Goal: Check status

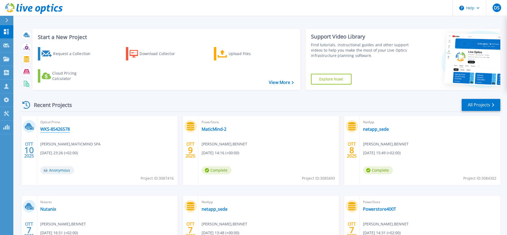
click at [60, 128] on link "WKS-85426578" at bounding box center [55, 128] width 30 height 5
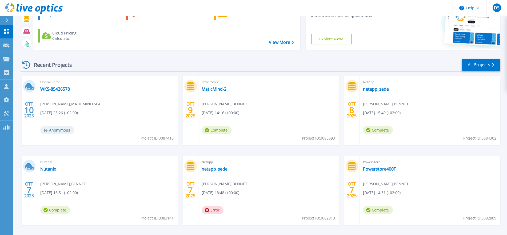
scroll to position [61, 0]
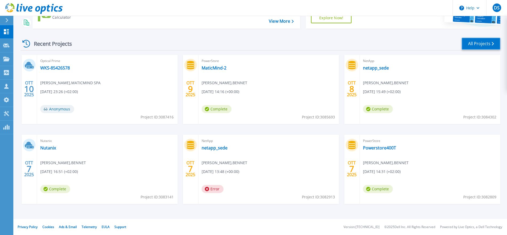
click at [477, 43] on link "All Projects" at bounding box center [481, 44] width 39 height 12
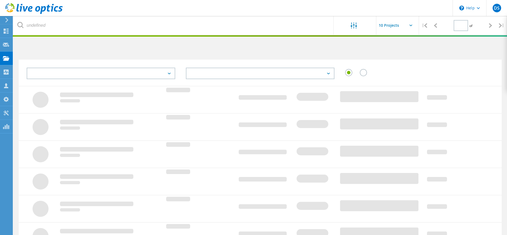
type input "1"
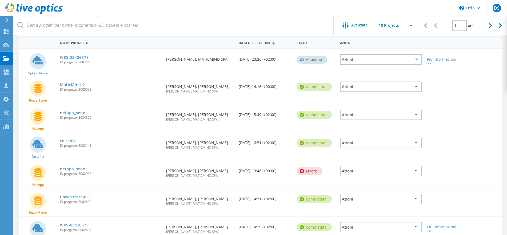
scroll to position [49, 0]
click at [72, 58] on link "WKS-85426578" at bounding box center [74, 58] width 29 height 4
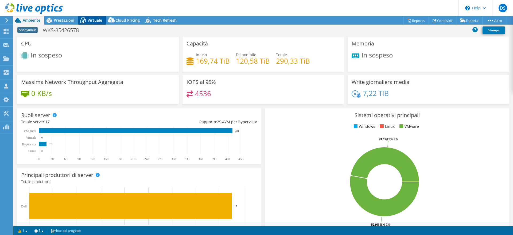
click at [90, 20] on span "Virtuale" at bounding box center [95, 20] width 14 height 5
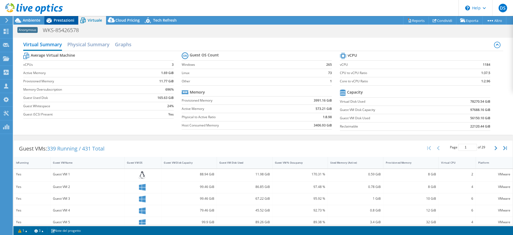
click at [65, 18] on span "Prestazioni" at bounding box center [64, 20] width 21 height 5
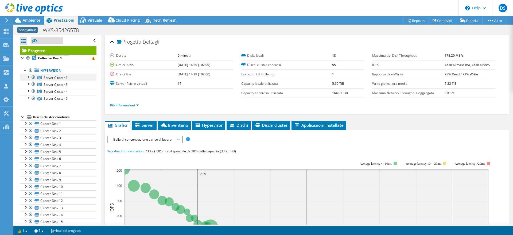
click at [28, 77] on div at bounding box center [27, 76] width 5 height 5
select select "USD"
click at [28, 77] on div at bounding box center [27, 76] width 5 height 5
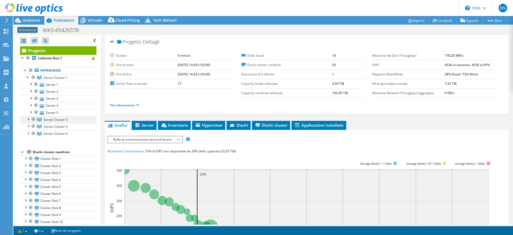
click at [29, 119] on div at bounding box center [27, 118] width 5 height 5
click at [34, 117] on div at bounding box center [33, 119] width 5 height 6
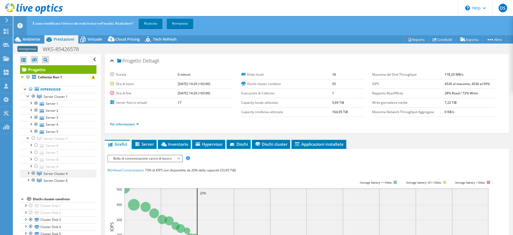
click at [27, 173] on div at bounding box center [27, 172] width 5 height 5
click at [33, 172] on div at bounding box center [33, 173] width 5 height 6
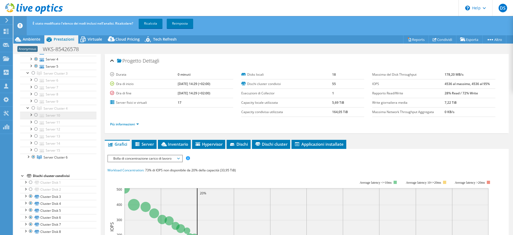
scroll to position [65, 0]
click at [29, 156] on div at bounding box center [27, 155] width 5 height 5
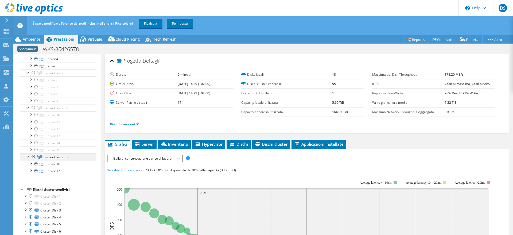
click at [33, 155] on div at bounding box center [33, 156] width 5 height 6
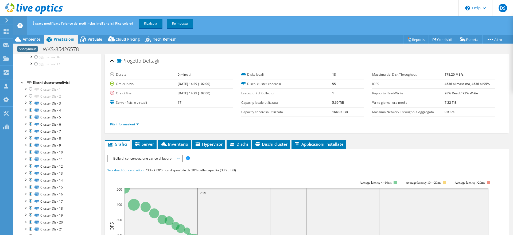
scroll to position [0, 0]
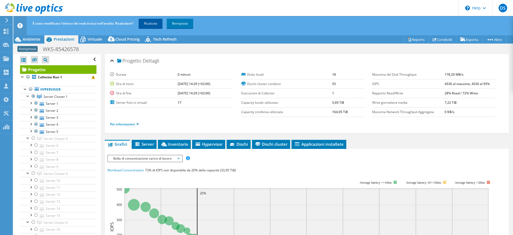
click at [148, 25] on link "Ricalcola" at bounding box center [151, 24] width 24 height 10
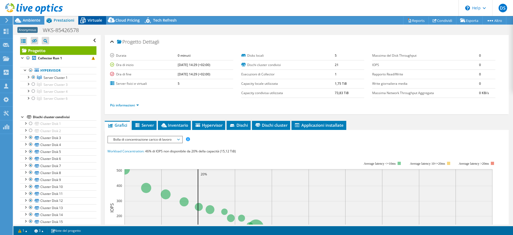
click at [95, 19] on span "Virtuale" at bounding box center [95, 20] width 14 height 5
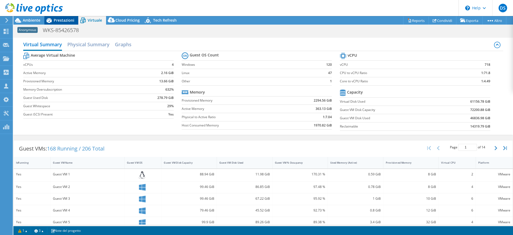
click at [68, 21] on span "Prestazioni" at bounding box center [64, 20] width 21 height 5
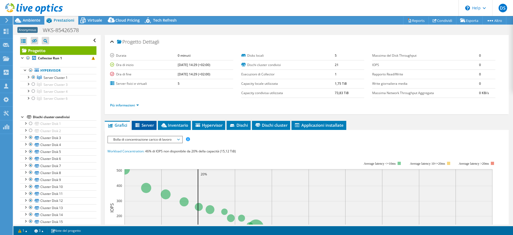
click at [147, 124] on span "Server" at bounding box center [143, 124] width 19 height 5
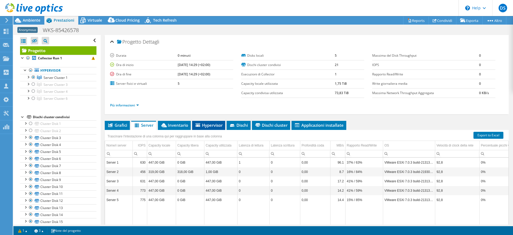
click at [218, 125] on span "Hypervisor" at bounding box center [209, 124] width 28 height 5
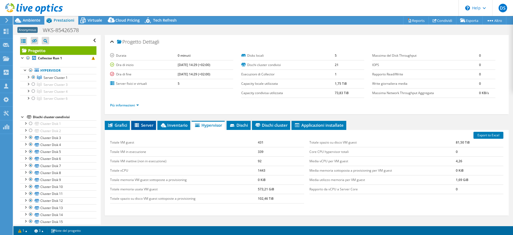
click at [147, 125] on span "Server" at bounding box center [143, 124] width 19 height 5
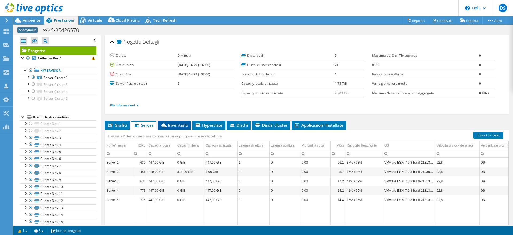
click at [179, 125] on span "Inventario" at bounding box center [173, 124] width 27 height 5
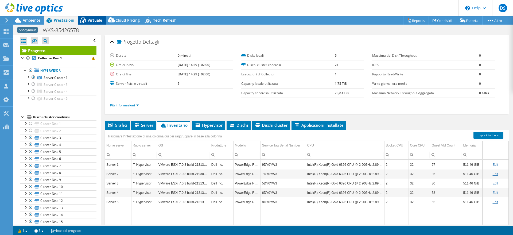
click at [90, 21] on span "Virtuale" at bounding box center [95, 20] width 14 height 5
